Goal: Task Accomplishment & Management: Contribute content

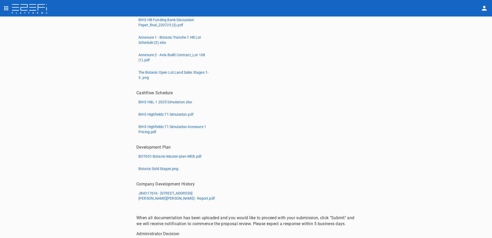
scroll to position [197, 0]
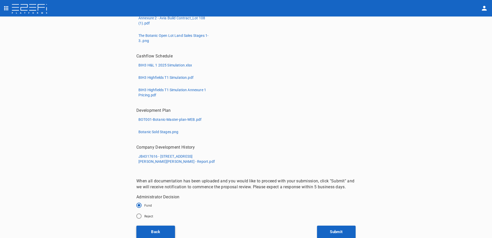
click at [152, 230] on button "Back" at bounding box center [155, 232] width 39 height 13
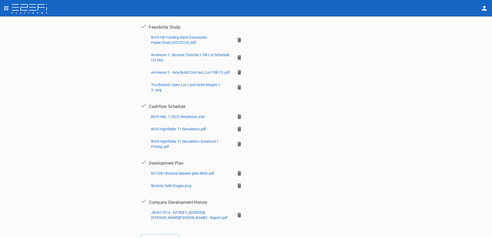
scroll to position [187, 0]
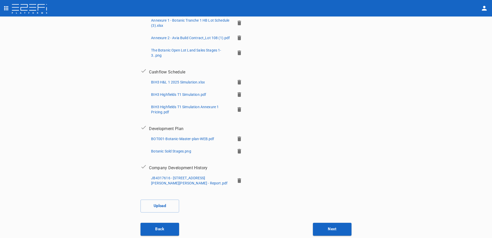
click at [158, 228] on button "Back" at bounding box center [160, 229] width 39 height 13
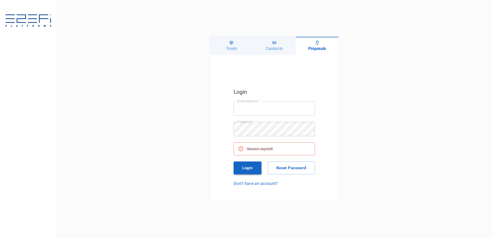
click at [247, 166] on button "Login" at bounding box center [248, 167] width 28 height 13
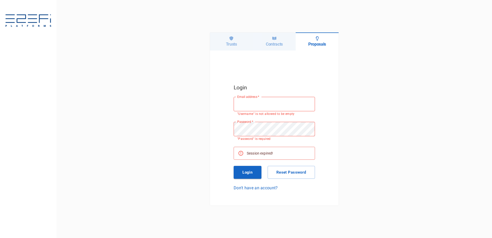
click at [243, 107] on input "Email address   *" at bounding box center [274, 104] width 81 height 14
type input "richard@integratedcapital.com.au"
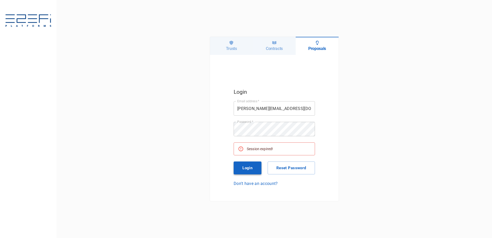
click at [245, 166] on button "Login" at bounding box center [248, 167] width 28 height 13
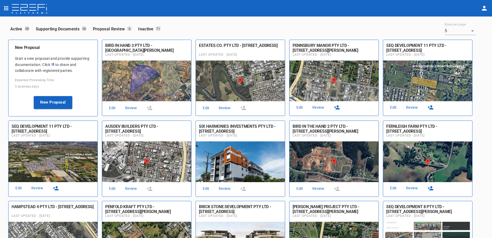
click at [132, 107] on link "Review" at bounding box center [131, 108] width 16 height 7
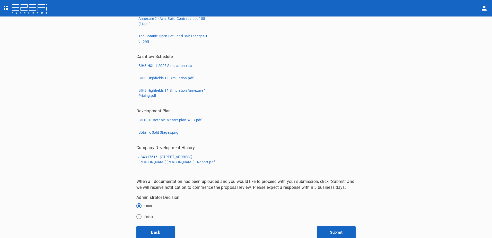
scroll to position [197, 0]
click at [157, 229] on button "Back" at bounding box center [155, 232] width 39 height 13
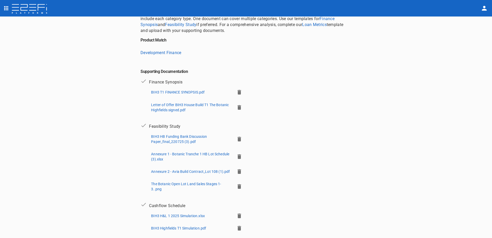
scroll to position [187, 0]
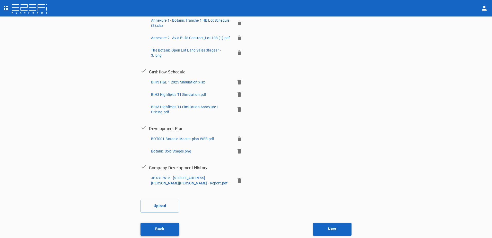
click at [158, 227] on button "Back" at bounding box center [160, 229] width 39 height 13
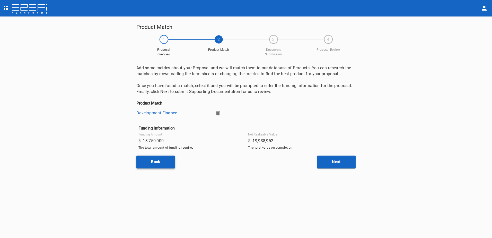
click at [155, 162] on button "Back" at bounding box center [155, 162] width 39 height 13
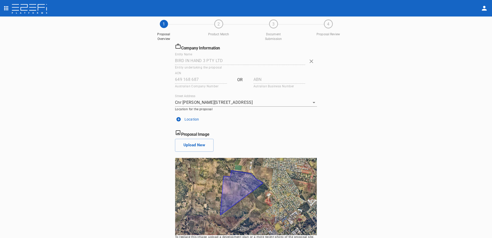
scroll to position [30, 0]
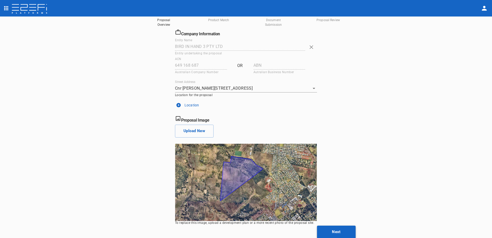
click at [335, 231] on button "Next" at bounding box center [336, 232] width 39 height 13
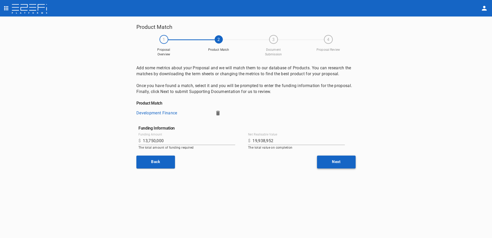
click at [339, 162] on button "Next" at bounding box center [336, 162] width 39 height 13
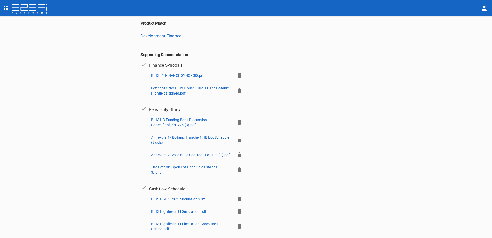
scroll to position [187, 0]
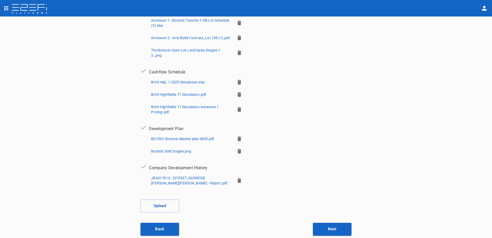
click at [172, 177] on p "JB4317616 - [STREET_ADDRESS][PERSON_NAME][PERSON_NAME] - Report.pdf" at bounding box center [191, 180] width 80 height 10
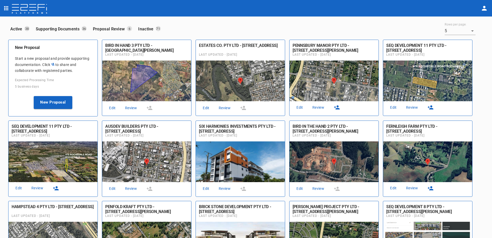
click at [129, 107] on link "Review" at bounding box center [131, 108] width 16 height 7
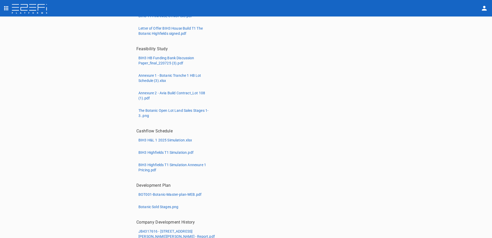
scroll to position [120, 0]
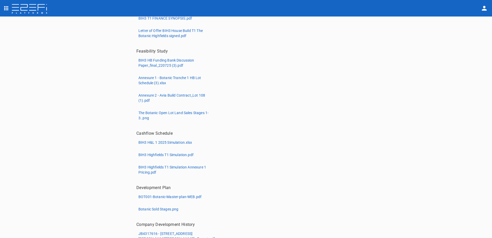
click at [165, 94] on p "Annexure 2 - Avia Build Contract_Lot 108 (1).pdf" at bounding box center [177, 98] width 77 height 10
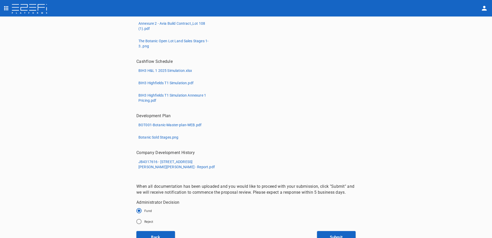
scroll to position [197, 0]
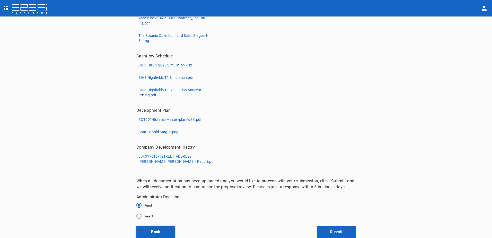
click at [156, 231] on button "Back" at bounding box center [155, 232] width 39 height 13
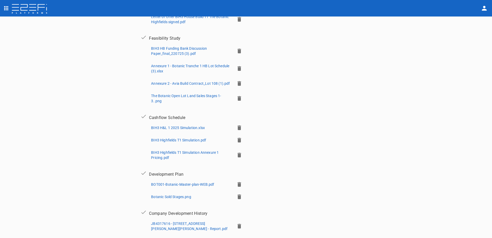
scroll to position [180, 0]
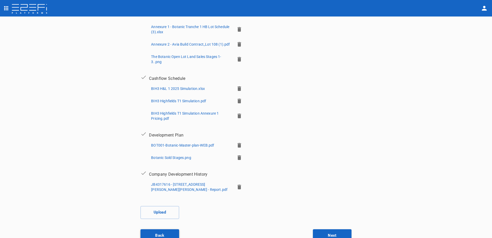
click at [156, 232] on button "Back" at bounding box center [160, 235] width 39 height 13
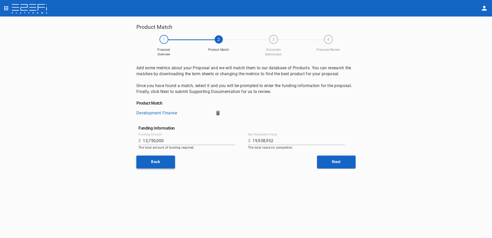
click at [155, 164] on button "Back" at bounding box center [155, 162] width 39 height 13
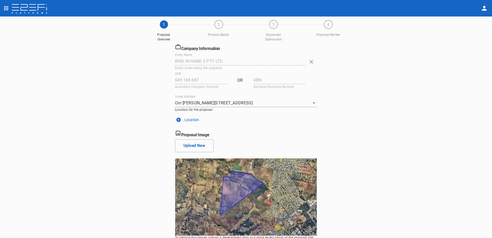
scroll to position [30, 0]
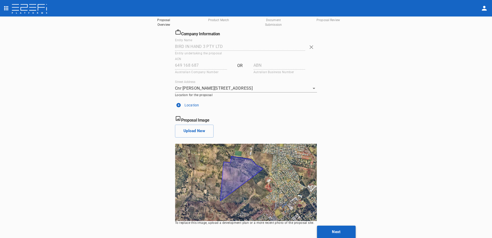
click at [333, 232] on button "Next" at bounding box center [336, 232] width 39 height 13
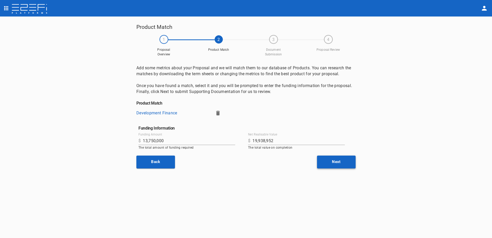
click at [339, 164] on button "Next" at bounding box center [336, 162] width 39 height 13
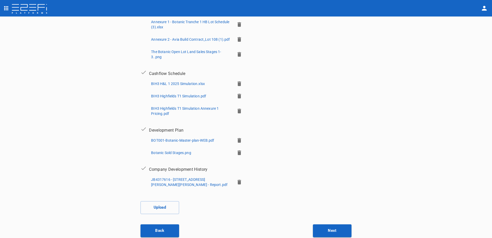
scroll to position [187, 0]
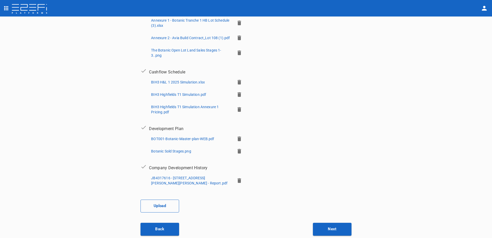
click at [156, 201] on button "Upload" at bounding box center [160, 206] width 39 height 13
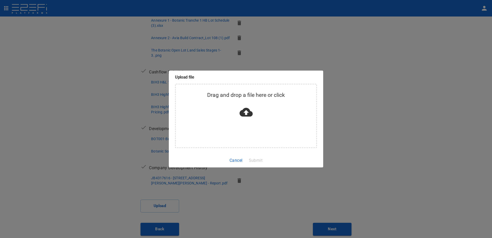
click at [246, 114] on icon at bounding box center [246, 112] width 13 height 13
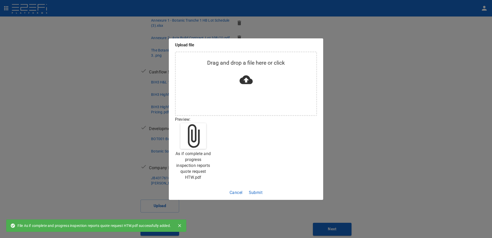
click at [256, 192] on button "Submit" at bounding box center [256, 192] width 18 height 10
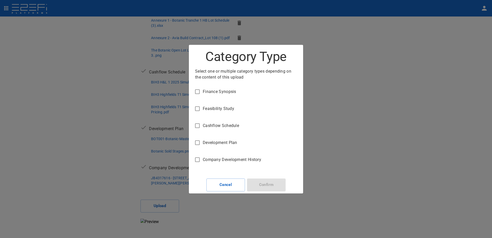
click at [198, 109] on input "Feasibility Study" at bounding box center [197, 108] width 11 height 11
click at [266, 184] on button "Confirm" at bounding box center [266, 184] width 39 height 13
checkbox input "false"
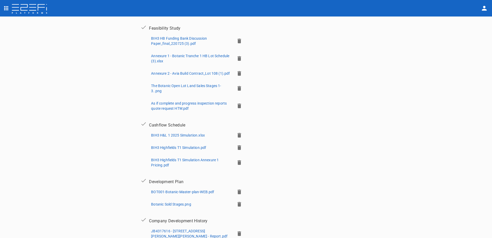
scroll to position [232, 0]
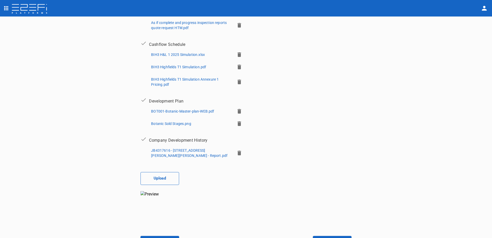
click at [155, 180] on button "Upload" at bounding box center [160, 178] width 39 height 13
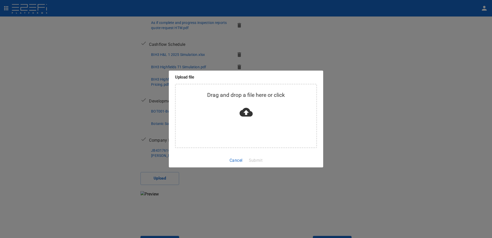
click at [244, 114] on icon at bounding box center [246, 112] width 13 height 9
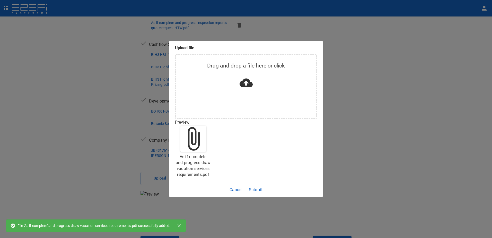
click at [257, 187] on button "Submit" at bounding box center [256, 190] width 18 height 10
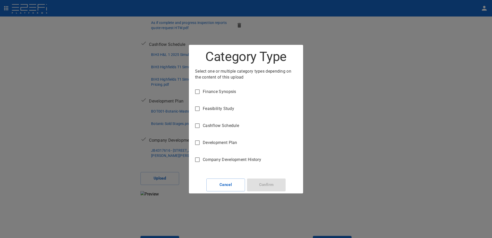
click at [198, 110] on input "Feasibility Study" at bounding box center [197, 108] width 11 height 11
click at [270, 184] on button "Confirm" at bounding box center [266, 184] width 39 height 13
checkbox input "false"
